Goal: Information Seeking & Learning: Learn about a topic

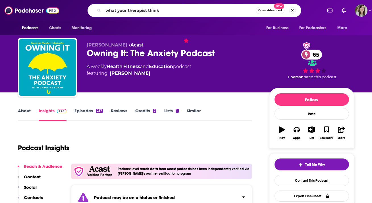
type input "what your therapist thinks"
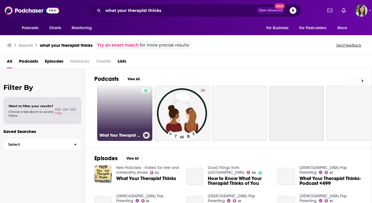
click at [124, 128] on link "What Your Therapist Thinks" at bounding box center [124, 113] width 55 height 55
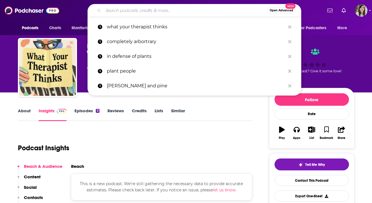
click at [183, 9] on input "Search podcasts, credits, & more..." at bounding box center [185, 10] width 164 height 9
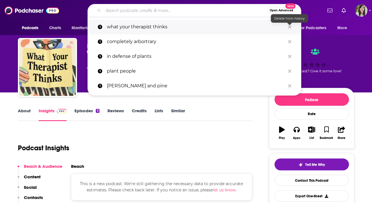
click at [289, 27] on icon "Search podcasts, credits, & more..." at bounding box center [289, 26] width 3 height 3
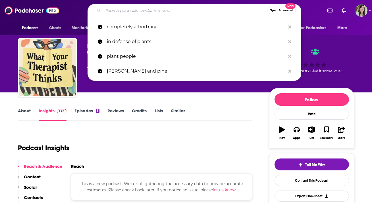
click at [156, 155] on div "Podcast Insights" at bounding box center [133, 144] width 230 height 29
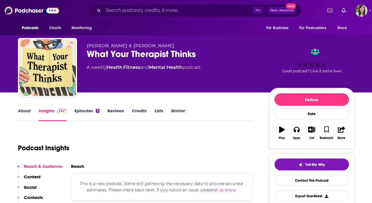
click at [91, 111] on link "Episodes 5" at bounding box center [86, 114] width 25 height 13
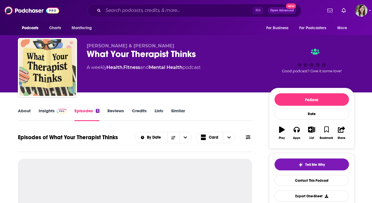
scroll to position [117, 0]
